Goal: Find specific page/section: Find specific page/section

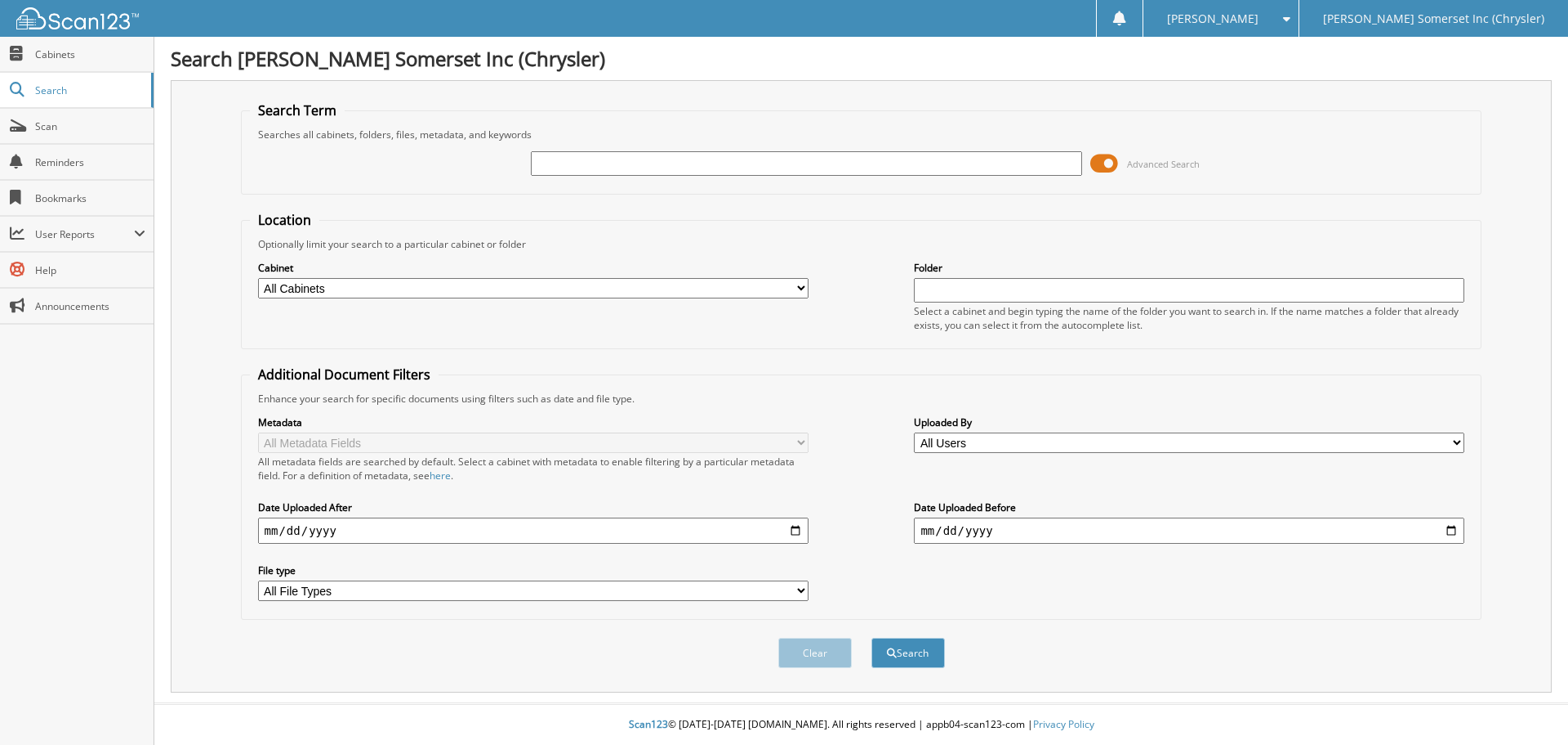
click at [889, 163] on input "text" at bounding box center [806, 163] width 550 height 24
type input "CARTA, TRINTITY"
click at [871, 637] on button "Search" at bounding box center [908, 652] width 74 height 30
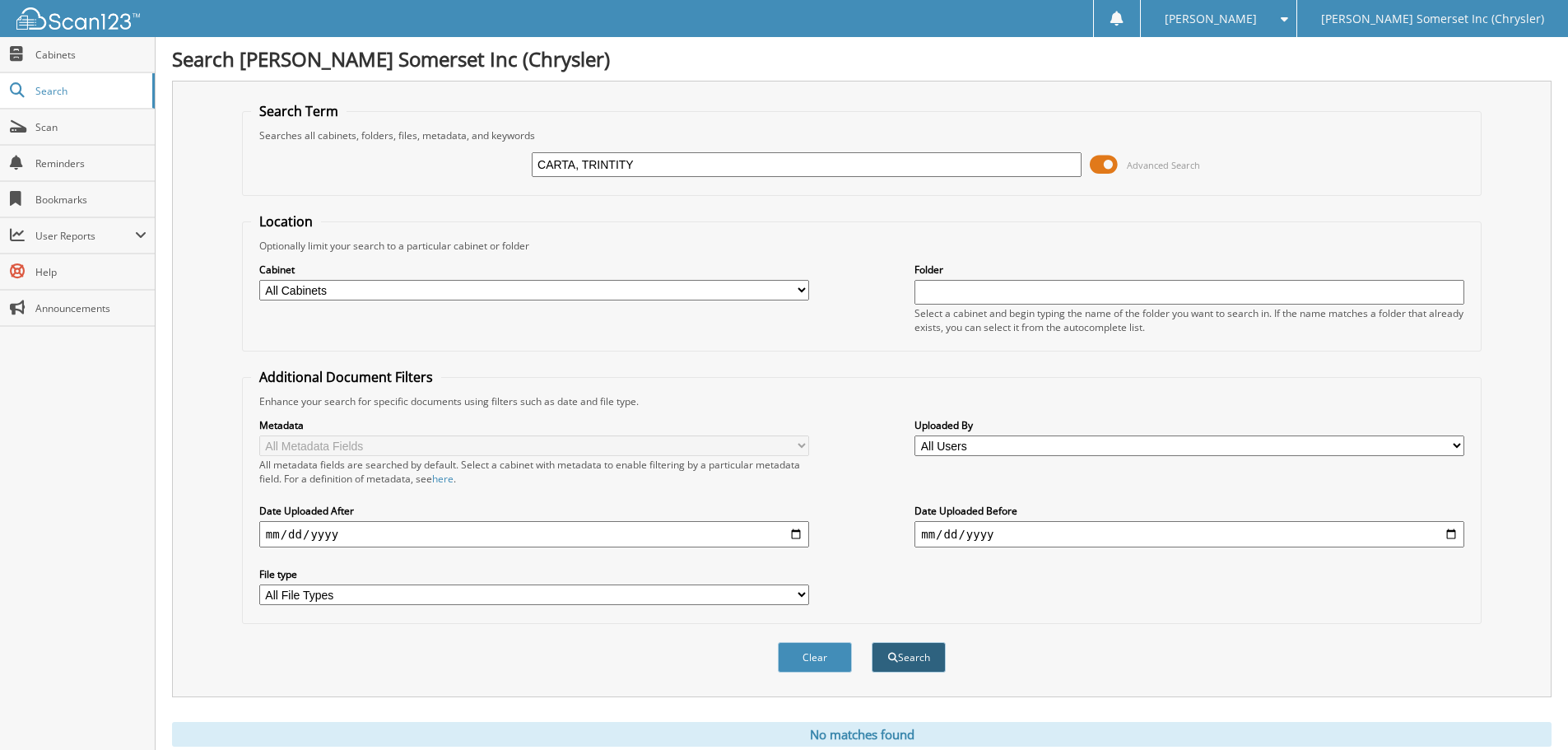
click at [912, 653] on button "Search" at bounding box center [909, 656] width 74 height 31
click at [661, 165] on input "CARTA, TRINTITY" at bounding box center [806, 164] width 550 height 24
click at [456, 226] on fieldset "Location Optionally limit your search to a particular cabinet or folder Cabinet…" at bounding box center [862, 281] width 1240 height 139
click at [657, 160] on input "CARTA, TRINTITY" at bounding box center [806, 164] width 550 height 24
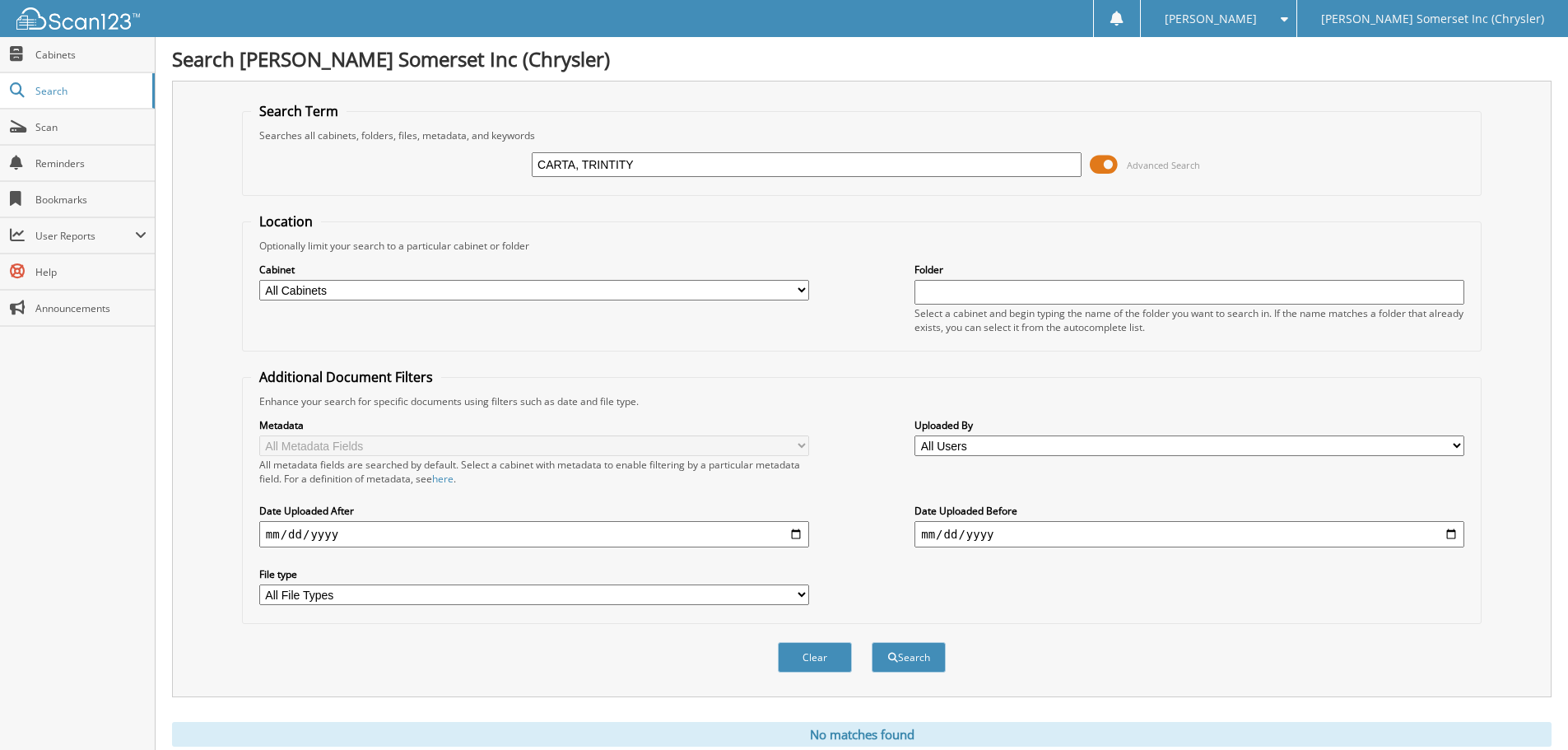
click at [657, 160] on input "CARTA, TRINTITY" at bounding box center [806, 164] width 550 height 24
click at [575, 159] on input "SY" at bounding box center [806, 164] width 550 height 24
type input "SY36466"
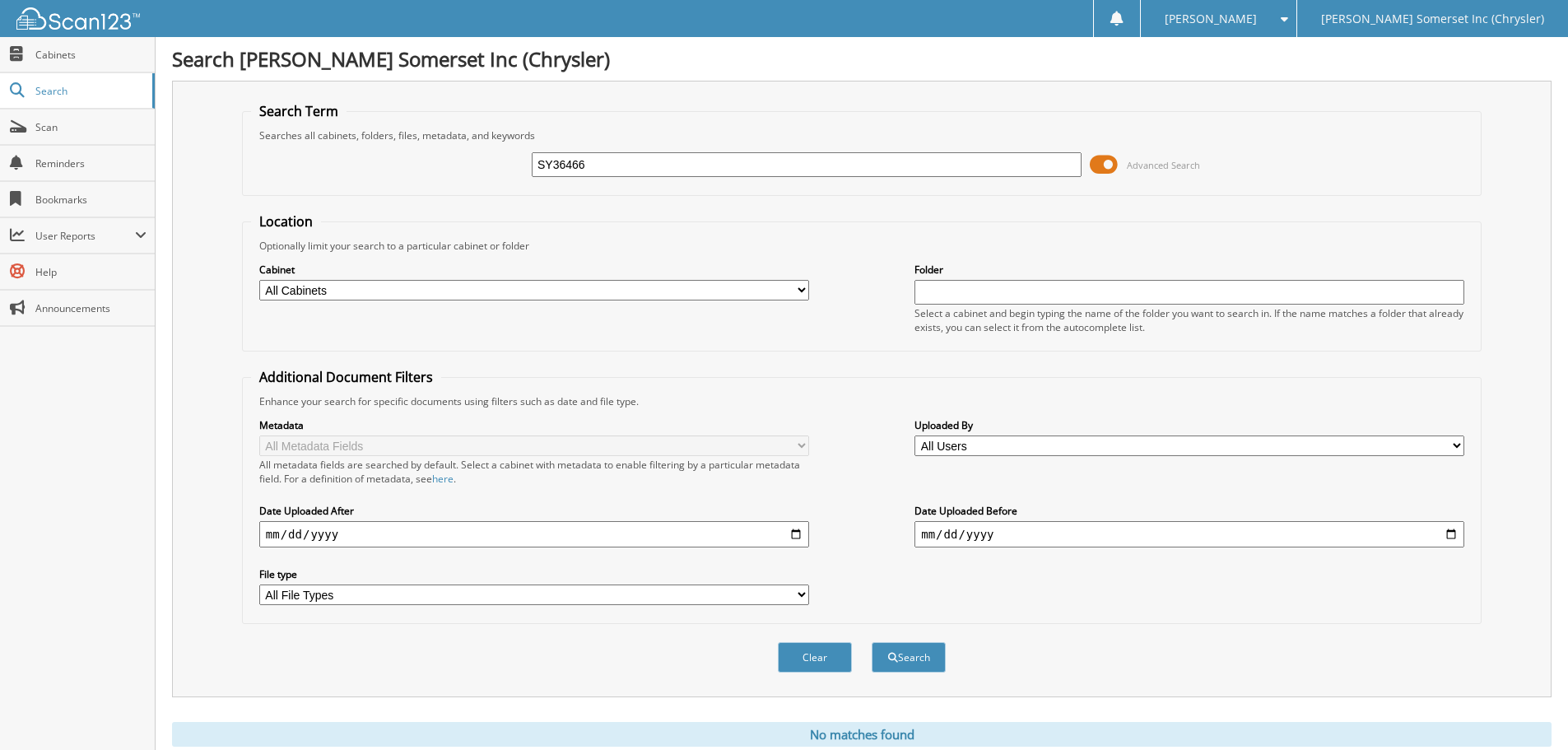
click at [872, 642] on button "Search" at bounding box center [909, 656] width 74 height 31
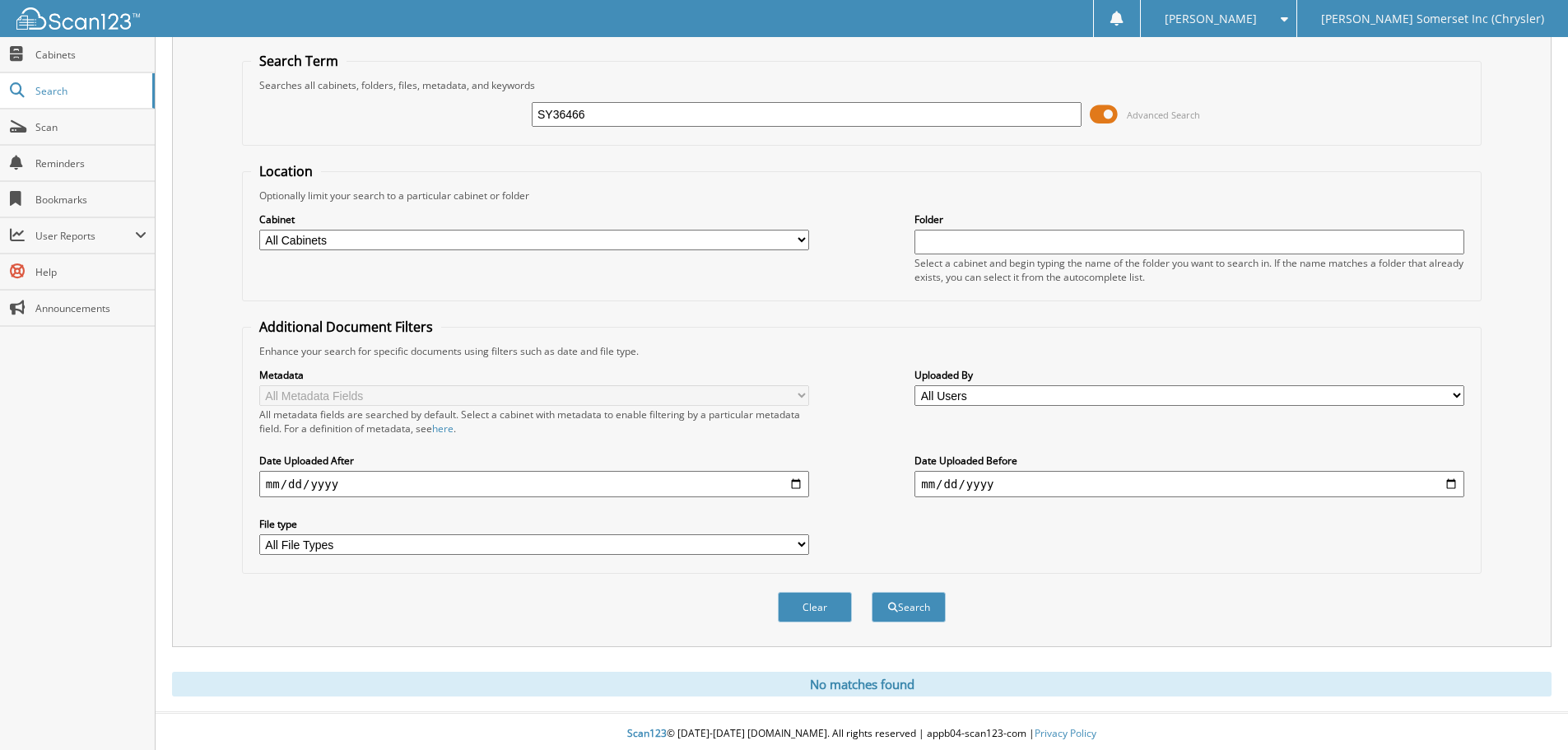
scroll to position [55, 0]
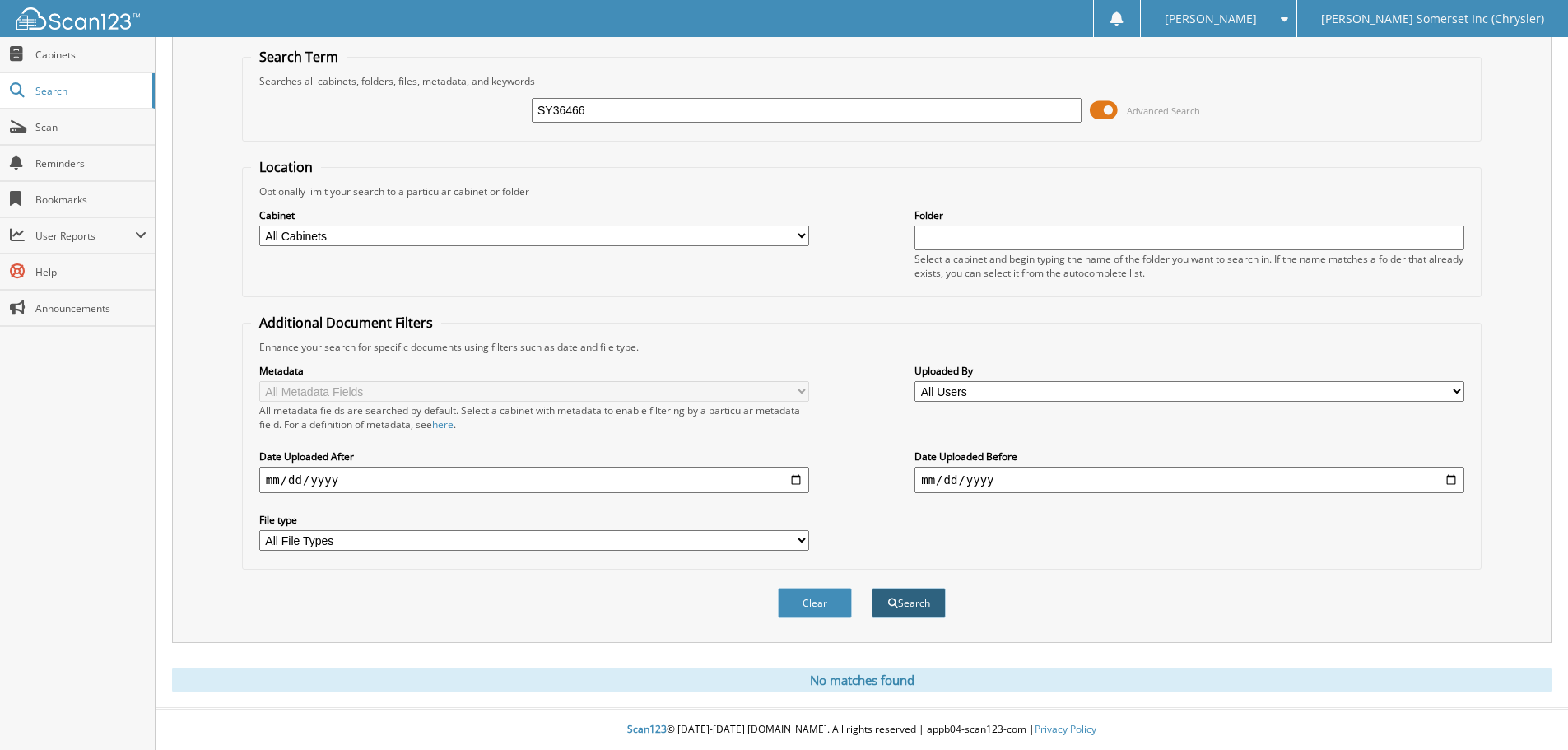
click at [905, 601] on button "Search" at bounding box center [909, 602] width 74 height 31
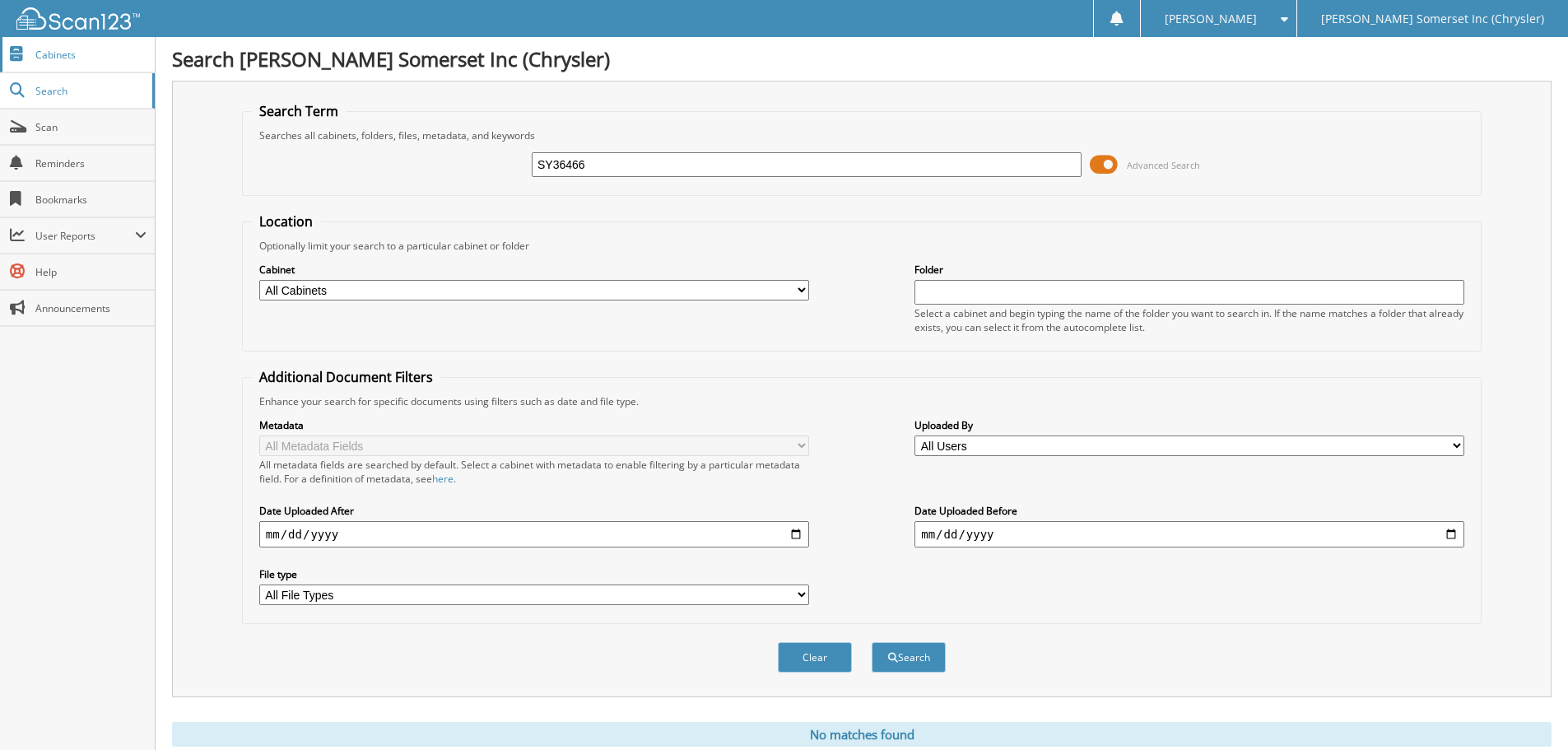
click at [64, 46] on link "Cabinets" at bounding box center [77, 54] width 155 height 35
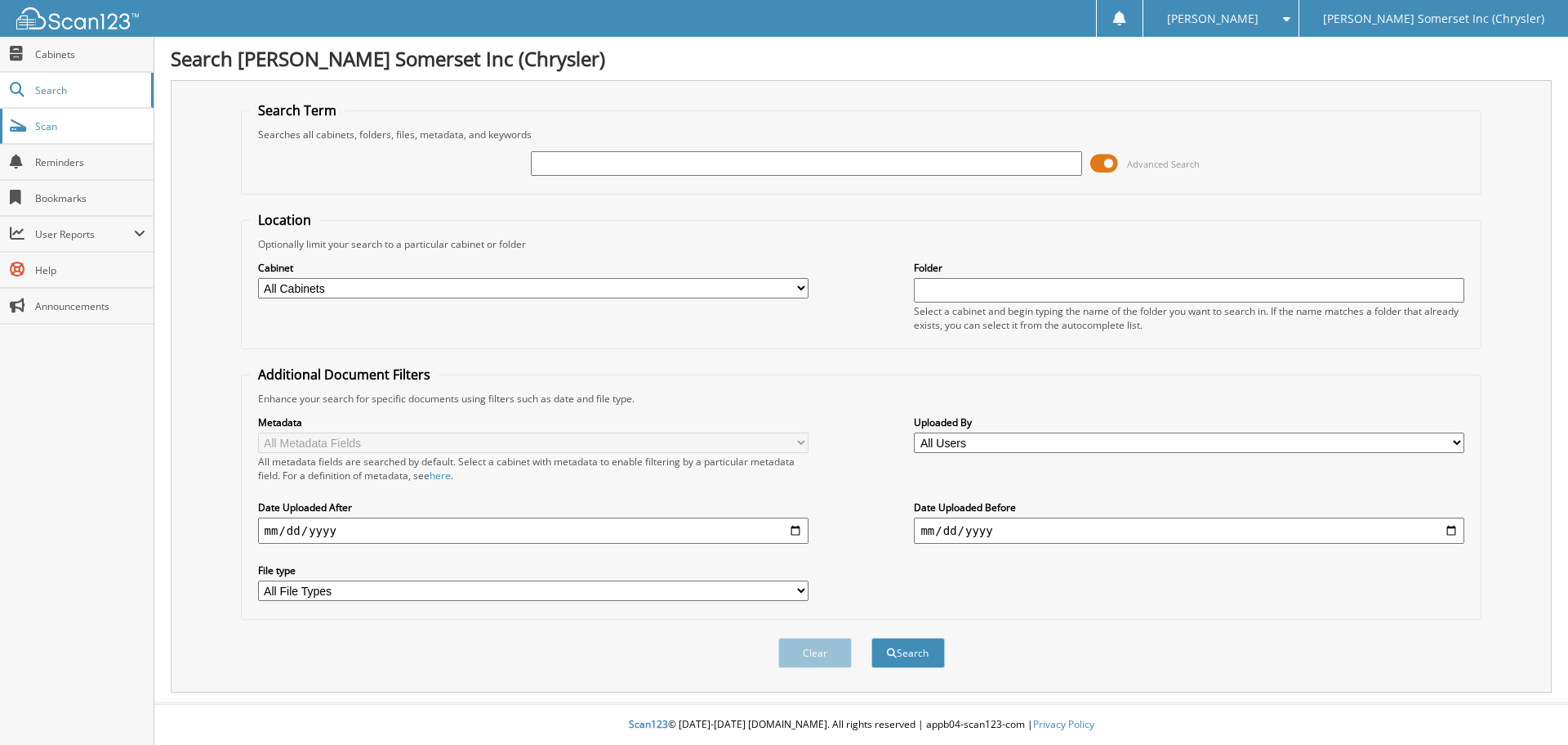
click at [54, 134] on link "Scan" at bounding box center [76, 126] width 154 height 35
